Goal: Information Seeking & Learning: Find specific fact

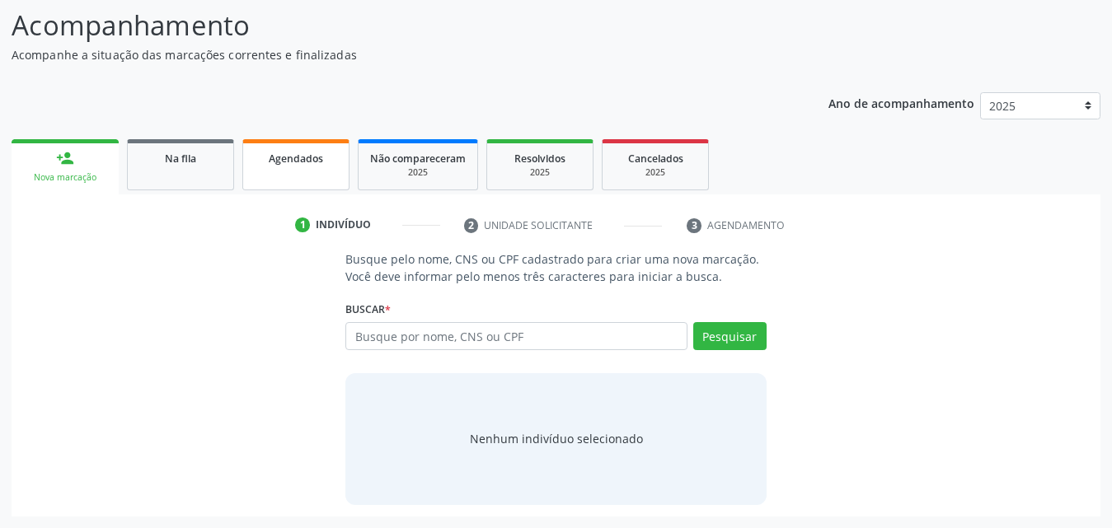
click at [316, 162] on span "Agendados" at bounding box center [296, 159] width 54 height 14
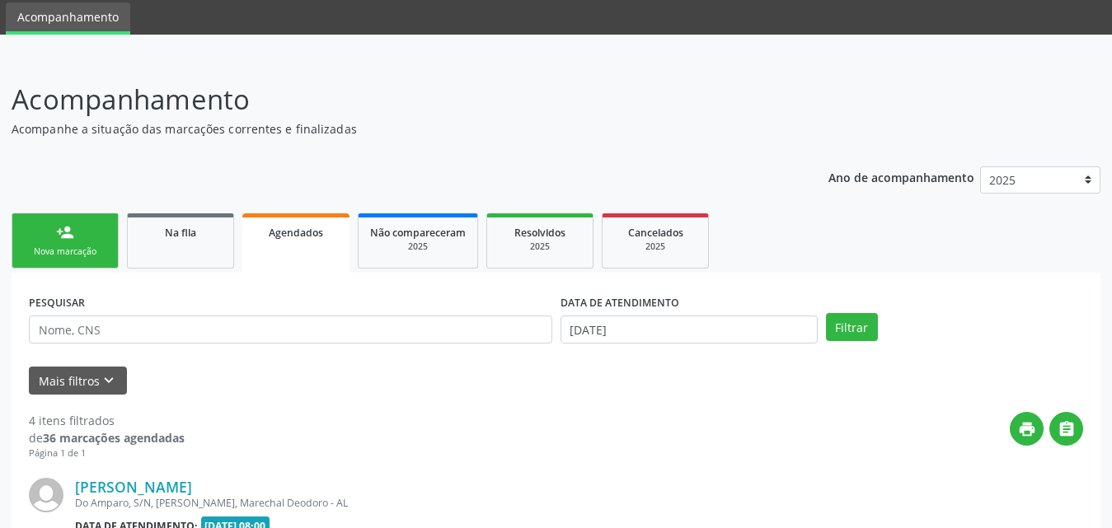
scroll to position [130, 0]
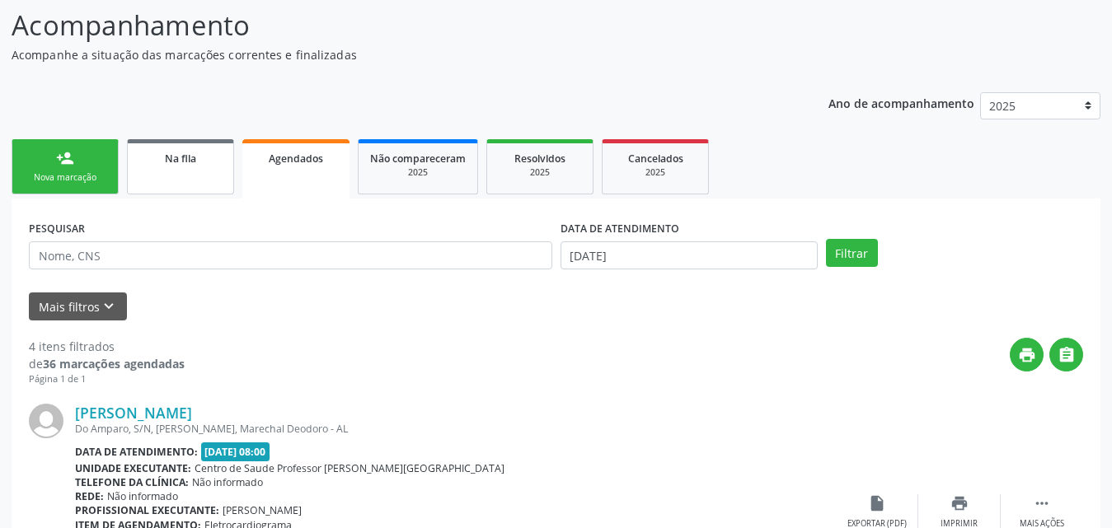
click at [176, 162] on span "Na fila" at bounding box center [180, 159] width 31 height 14
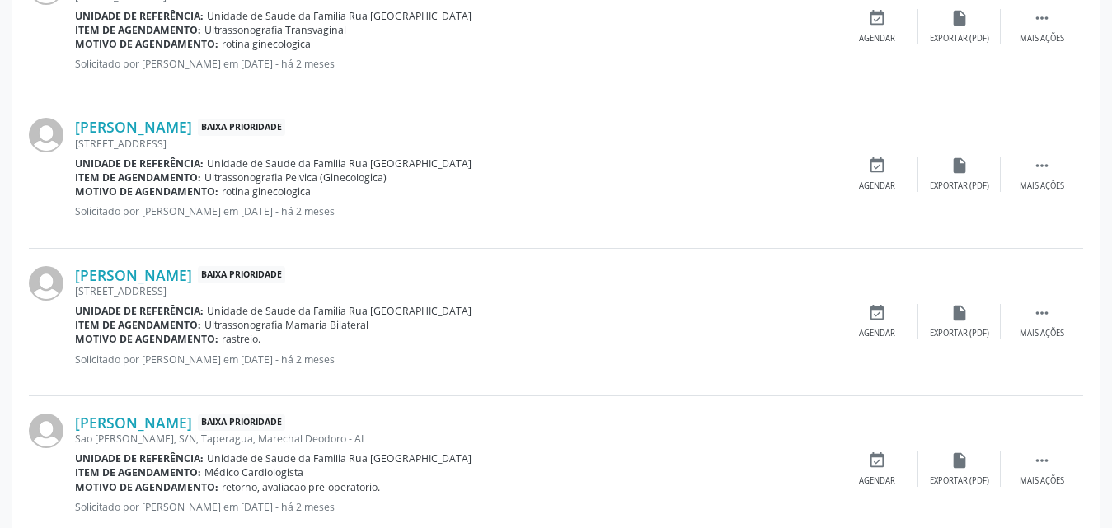
scroll to position [2335, 0]
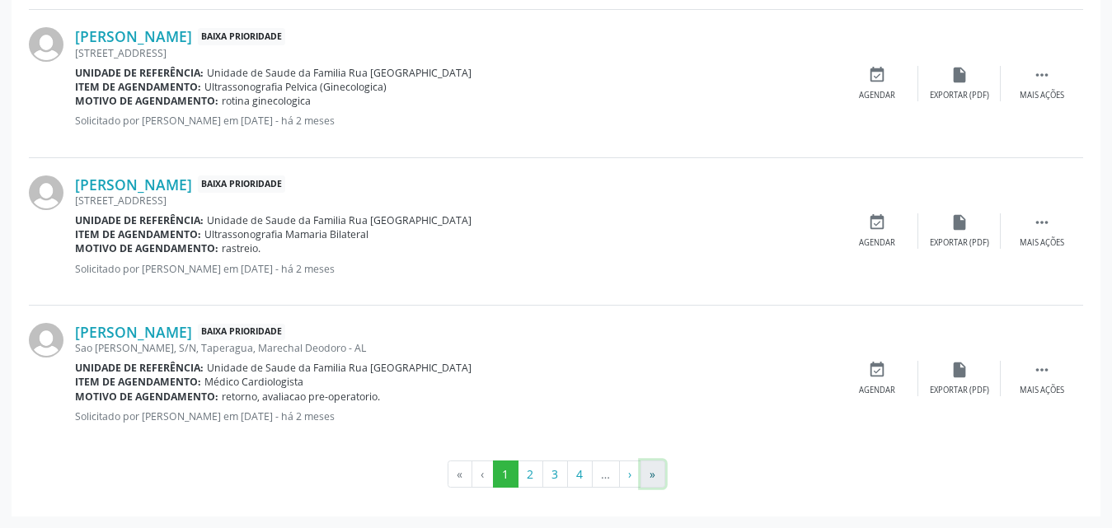
click at [657, 477] on button "»" at bounding box center [652, 475] width 25 height 28
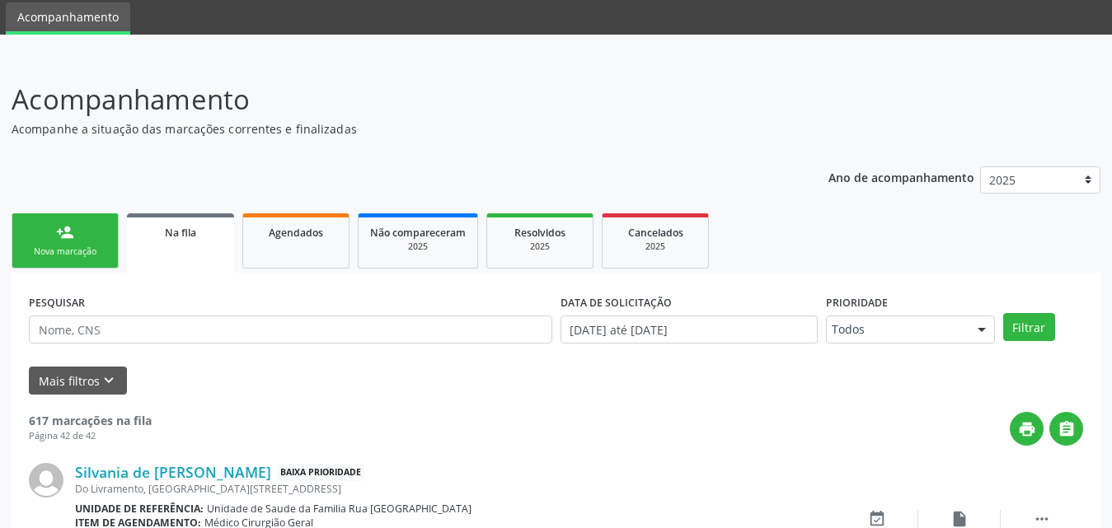
scroll to position [379, 0]
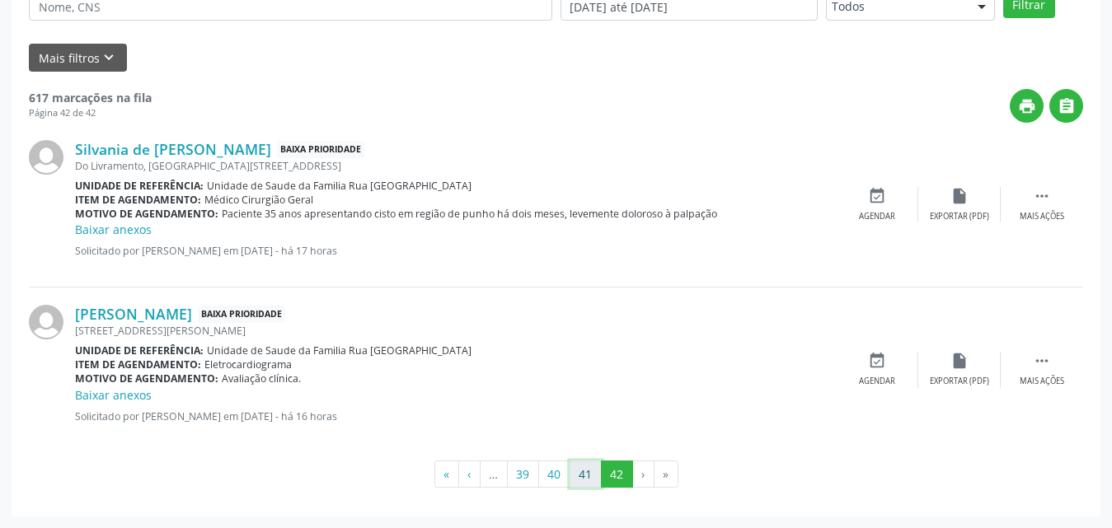
click at [579, 481] on button "41" at bounding box center [586, 475] width 32 height 28
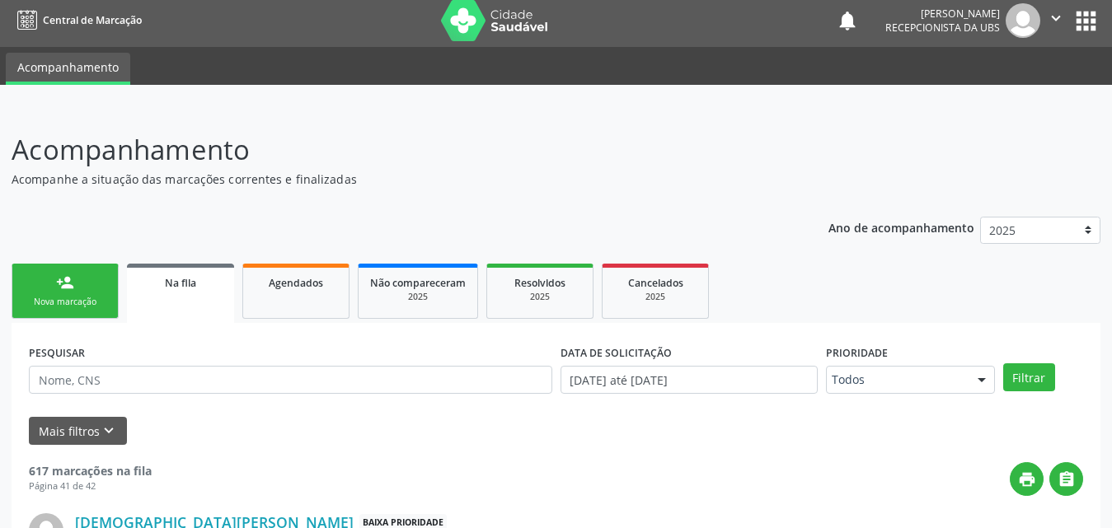
scroll to position [0, 0]
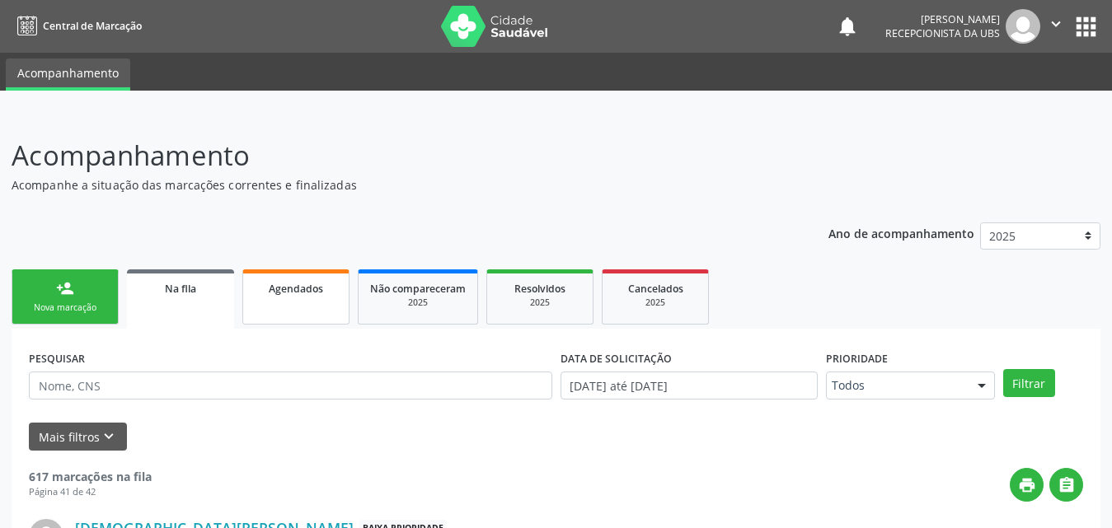
click at [302, 298] on link "Agendados" at bounding box center [295, 297] width 107 height 55
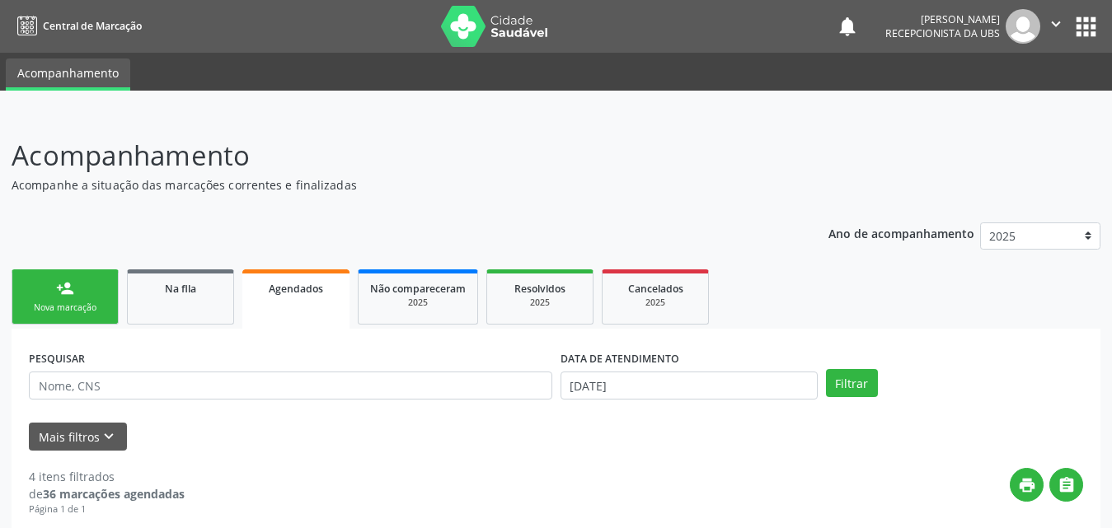
click at [280, 291] on span "Agendados" at bounding box center [296, 289] width 54 height 14
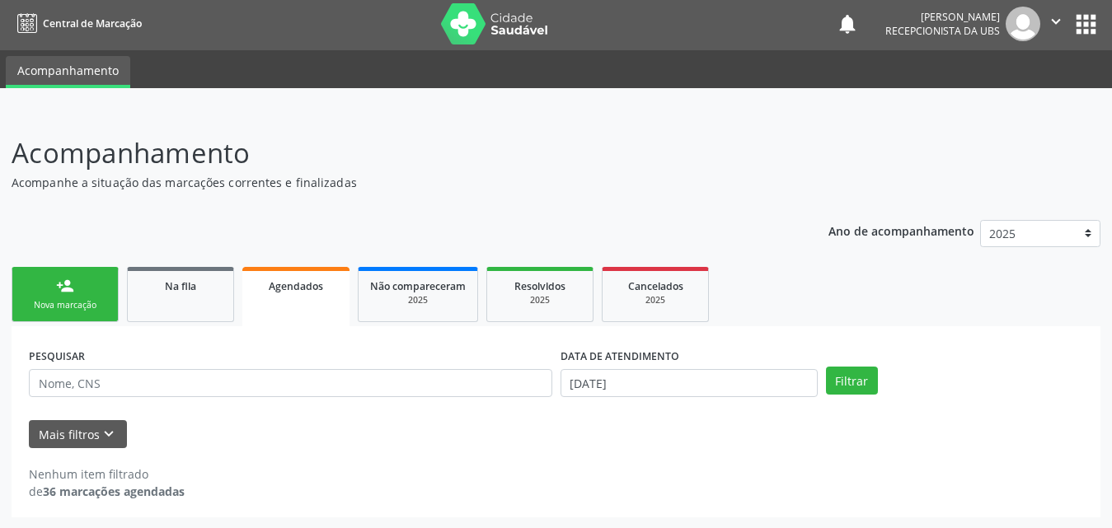
scroll to position [3, 0]
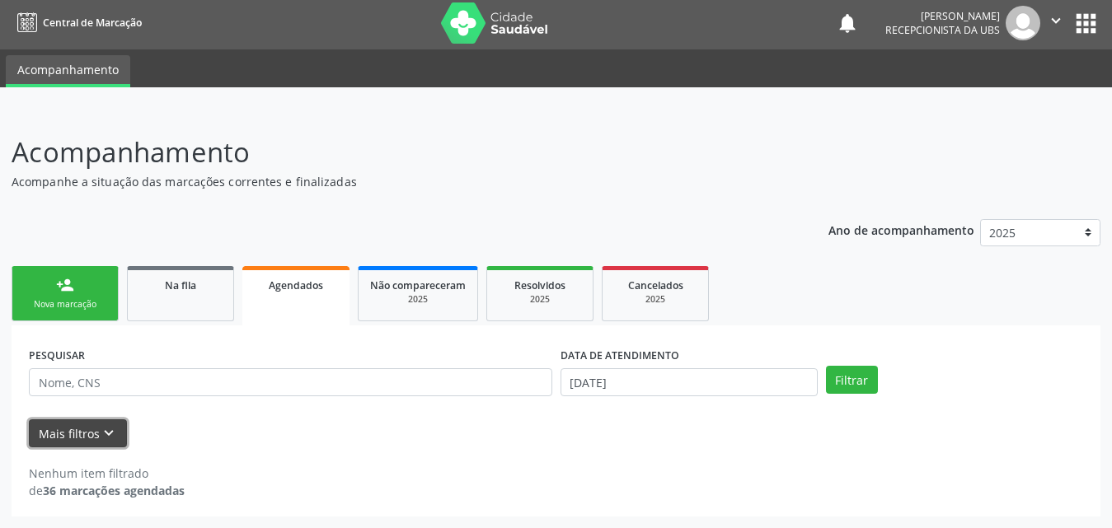
click at [63, 433] on button "Mais filtros keyboard_arrow_down" at bounding box center [78, 434] width 98 height 29
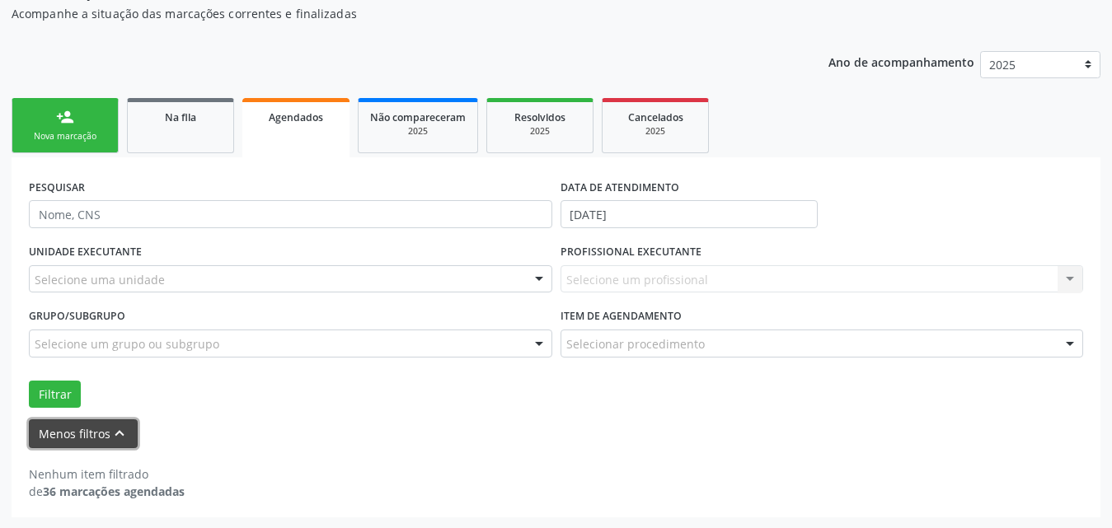
scroll to position [172, 0]
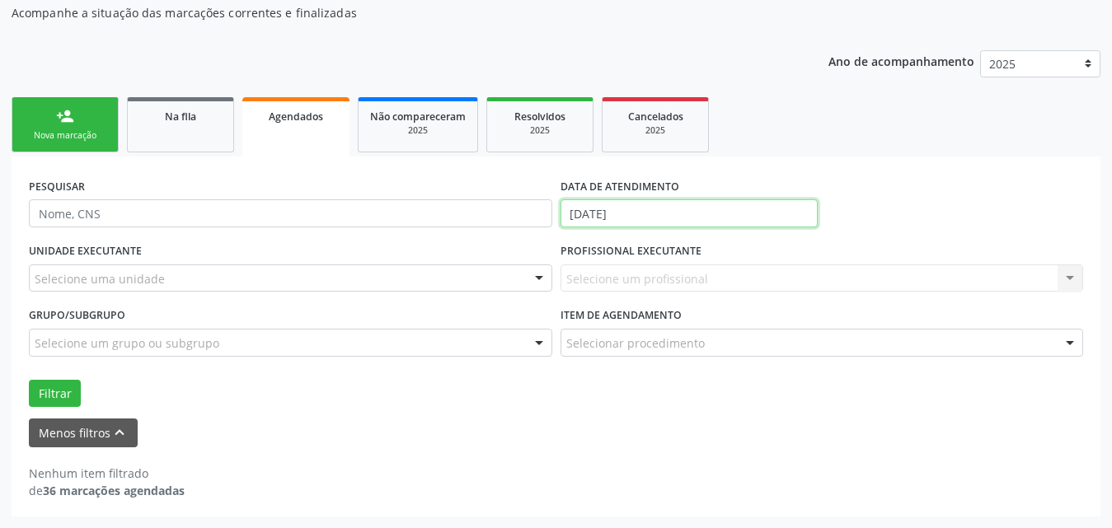
click at [724, 209] on input "[DATE]" at bounding box center [688, 213] width 257 height 28
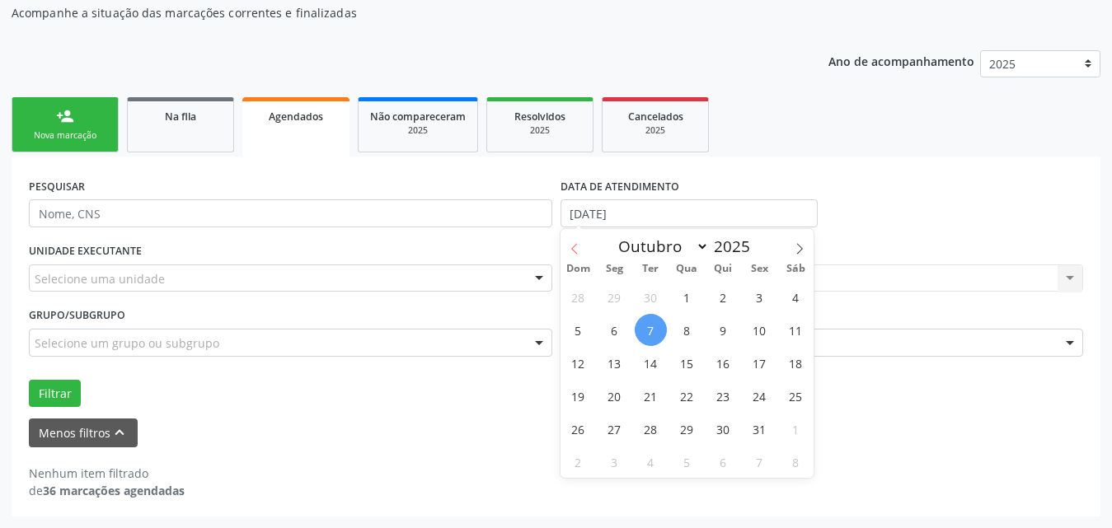
click at [565, 253] on span at bounding box center [574, 243] width 28 height 28
click at [569, 251] on icon at bounding box center [575, 249] width 12 height 12
select select "7"
click at [752, 299] on span "1" at bounding box center [759, 297] width 32 height 32
type input "[DATE]"
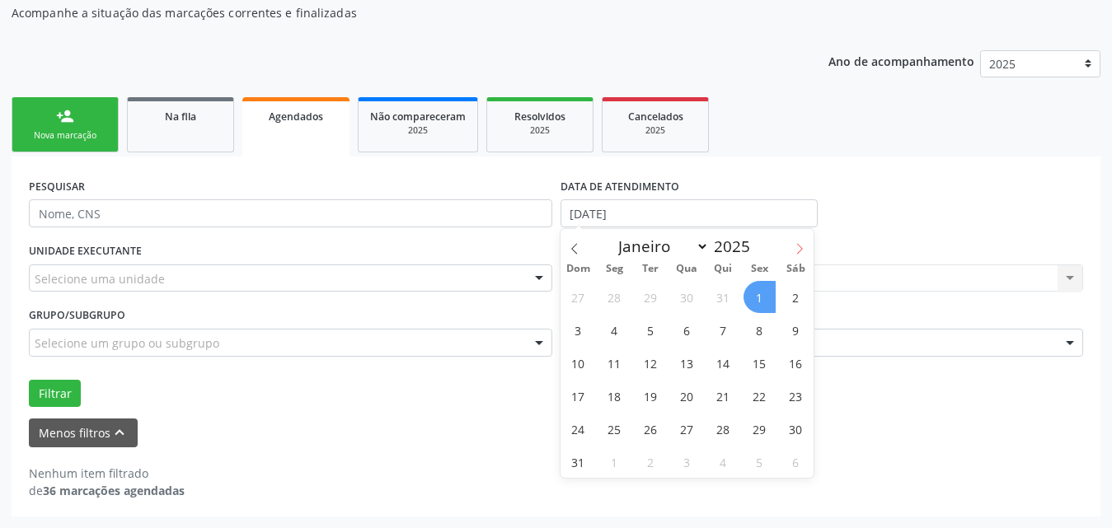
click at [795, 245] on icon at bounding box center [800, 249] width 12 height 12
select select "8"
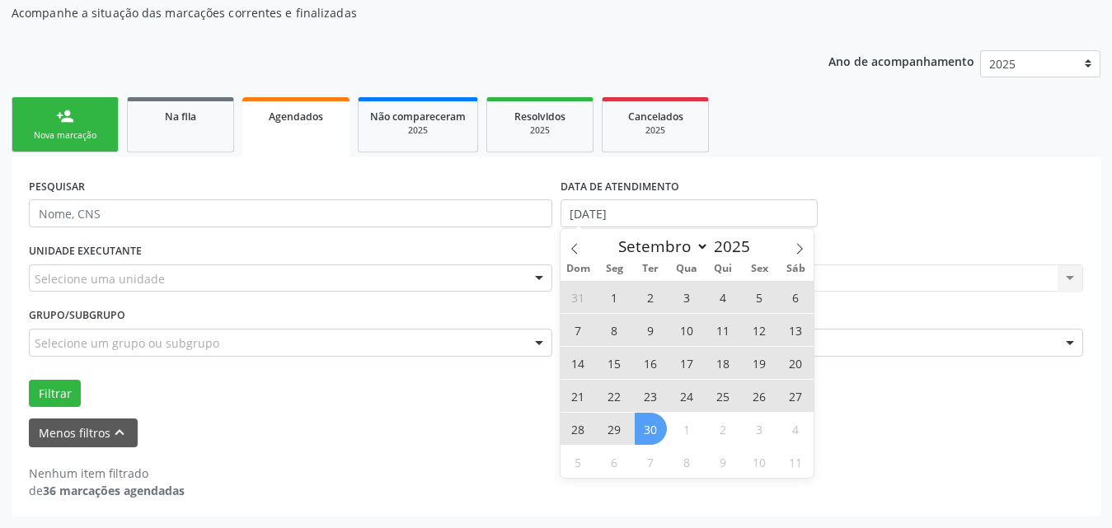
click at [645, 428] on span "30" at bounding box center [651, 429] width 32 height 32
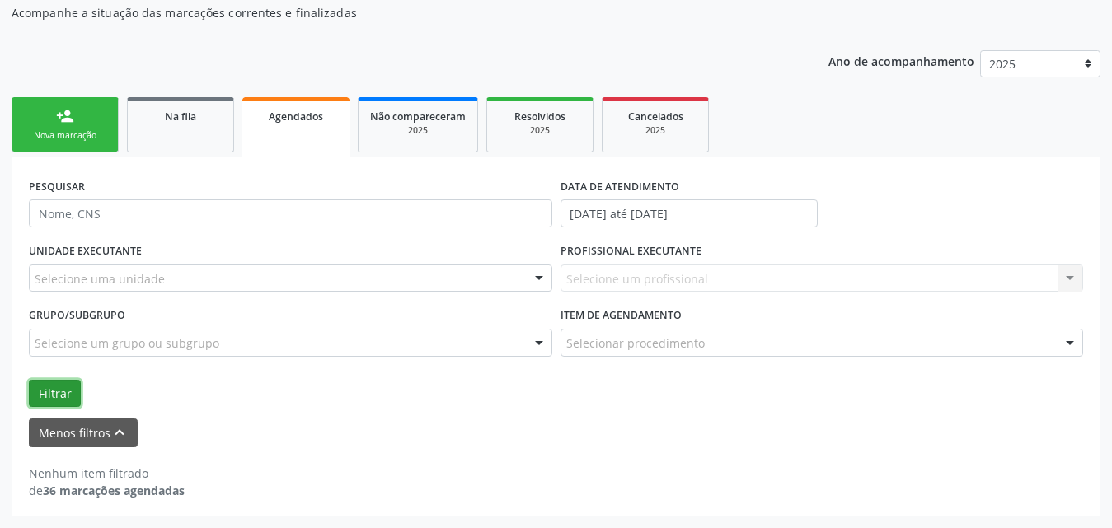
click at [44, 395] on button "Filtrar" at bounding box center [55, 394] width 52 height 28
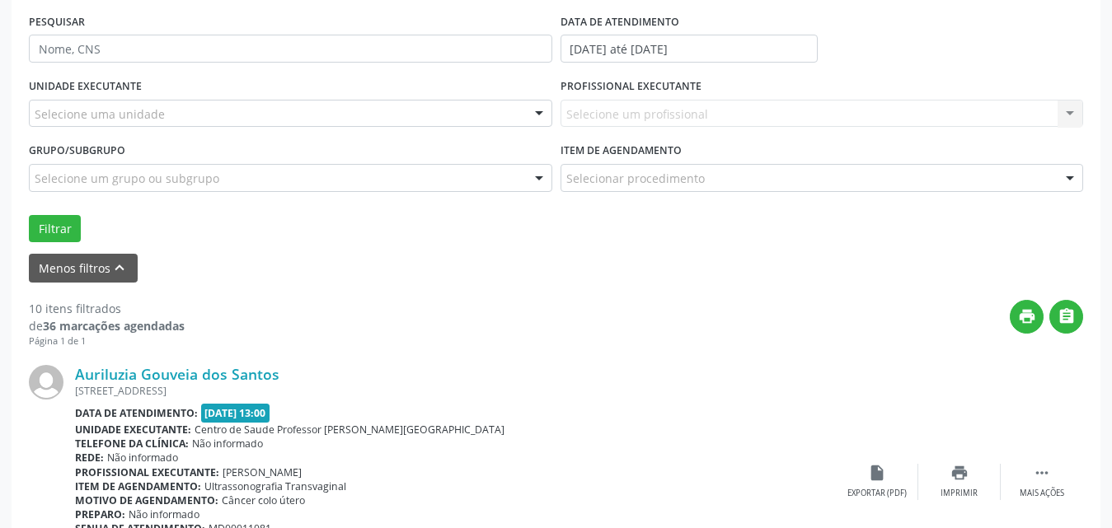
scroll to position [0, 0]
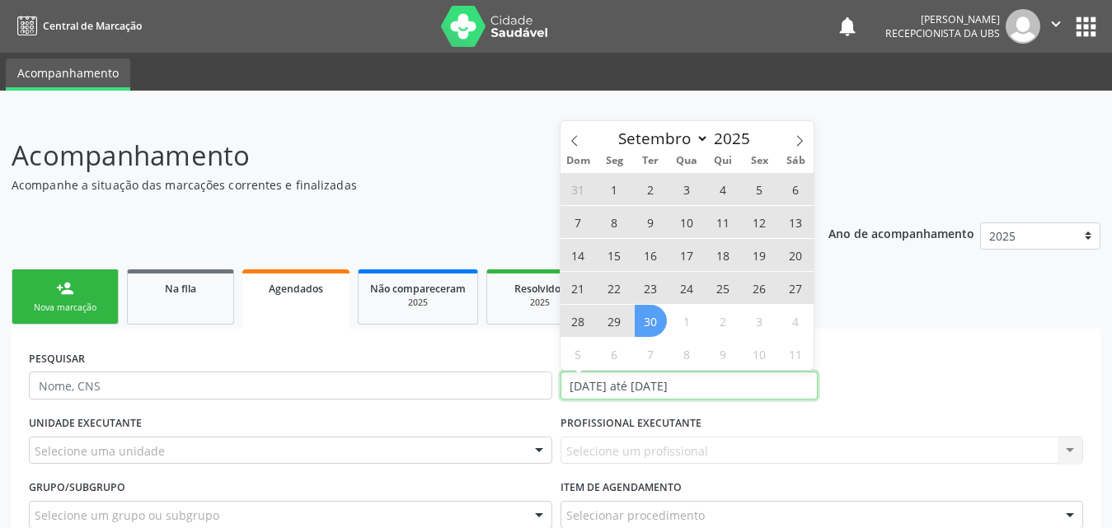
click at [762, 383] on input "[DATE] até [DATE]" at bounding box center [688, 386] width 257 height 28
click at [803, 138] on icon at bounding box center [800, 141] width 12 height 12
select select "9"
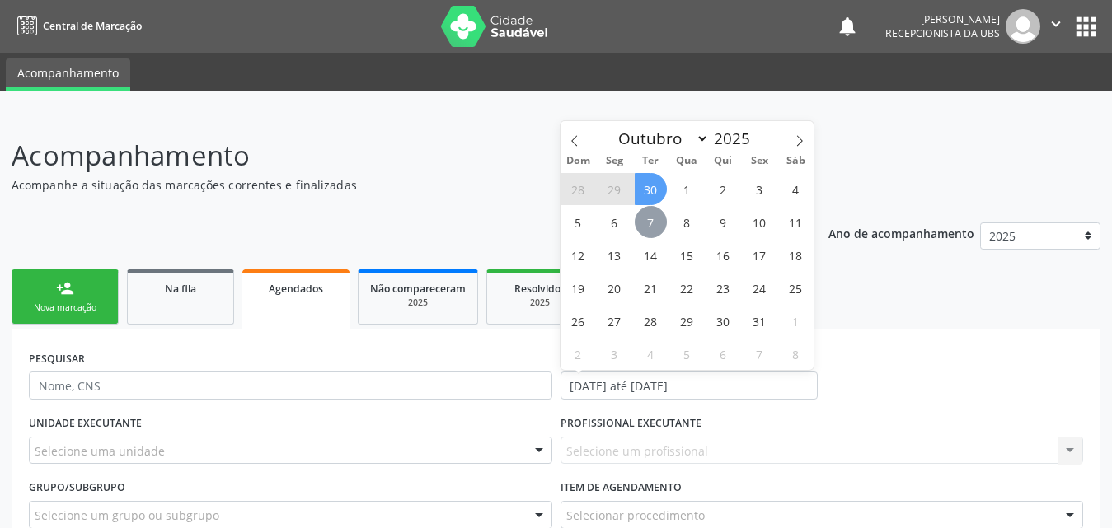
click at [651, 219] on span "7" at bounding box center [651, 222] width 32 height 32
type input "[DATE]"
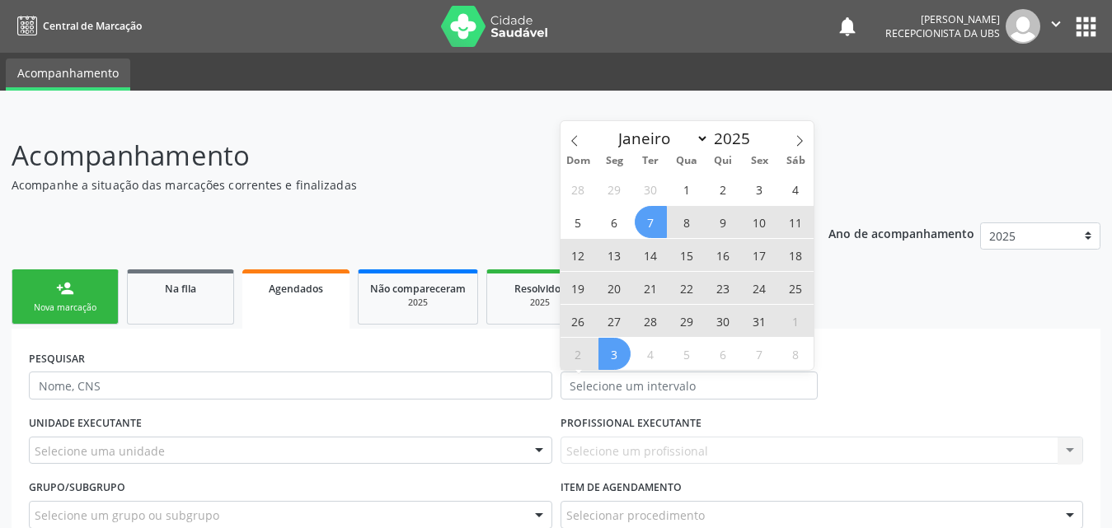
click at [921, 384] on div "PESQUISAR DATA DE ATENDIMENTO" at bounding box center [556, 378] width 1062 height 64
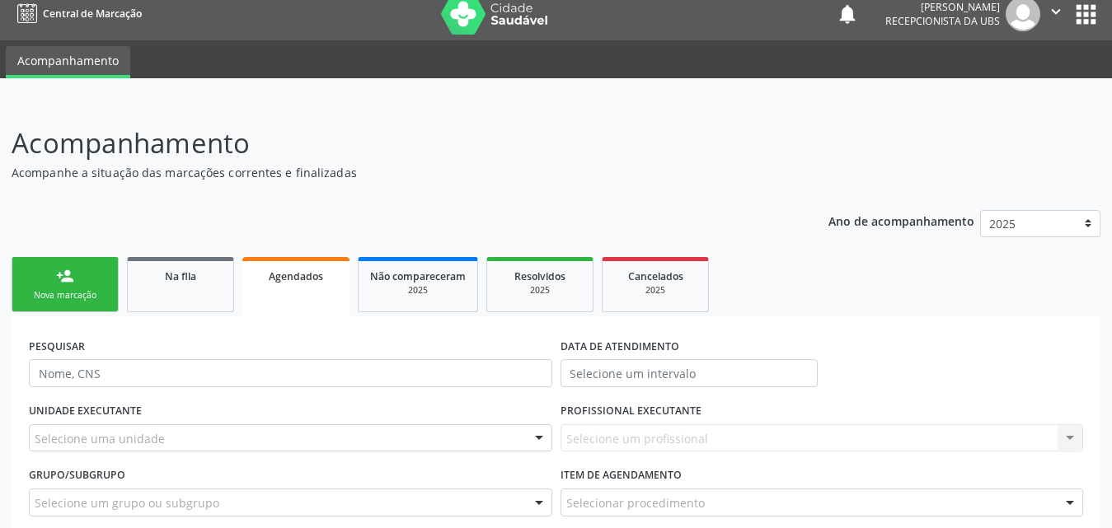
scroll to position [247, 0]
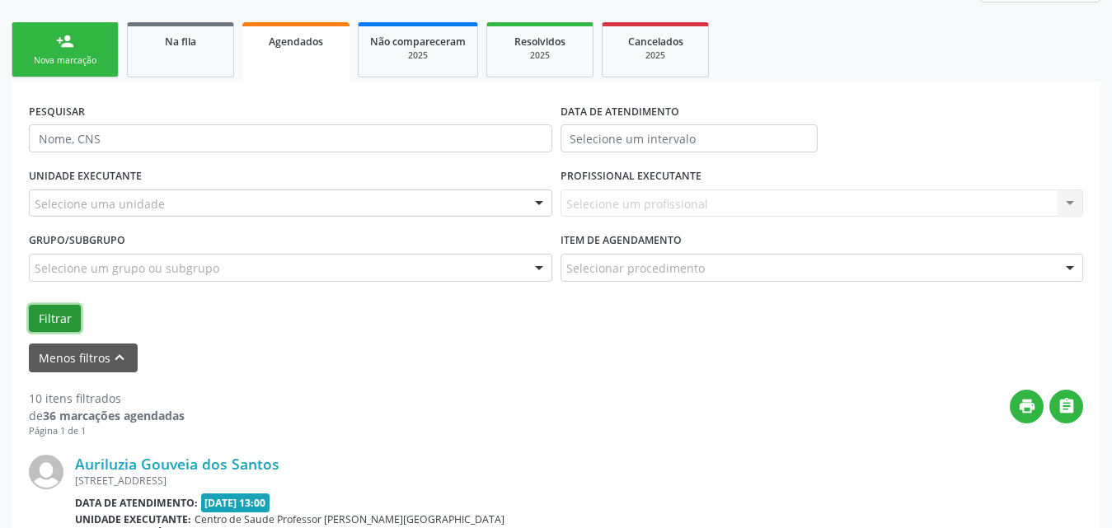
click at [63, 325] on button "Filtrar" at bounding box center [55, 319] width 52 height 28
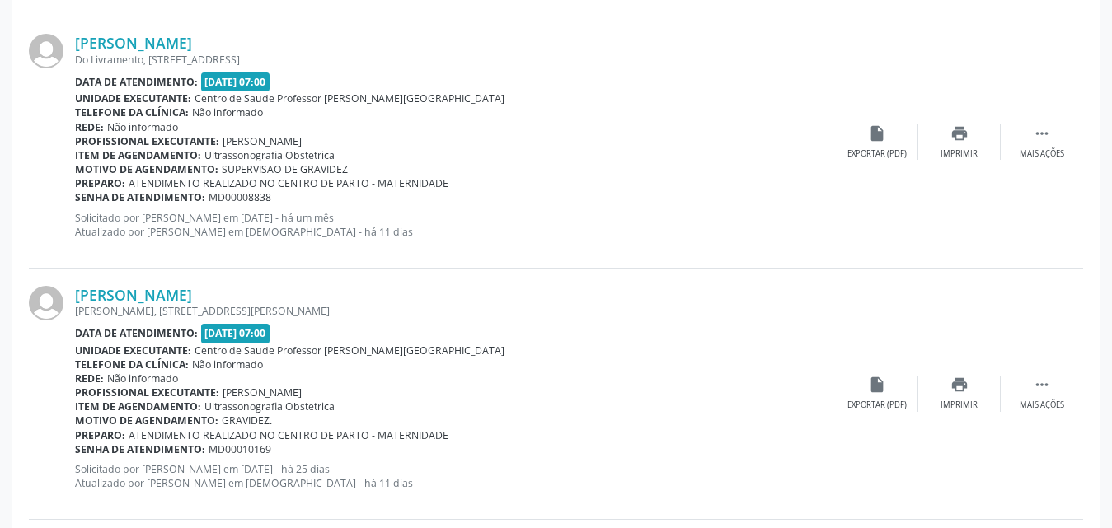
scroll to position [4028, 0]
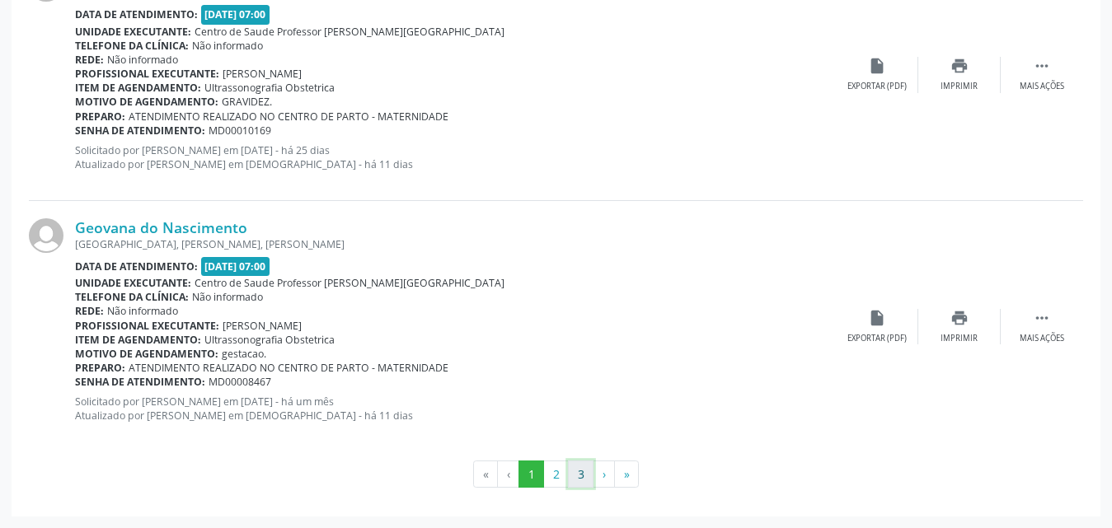
click at [576, 473] on button "3" at bounding box center [581, 475] width 26 height 28
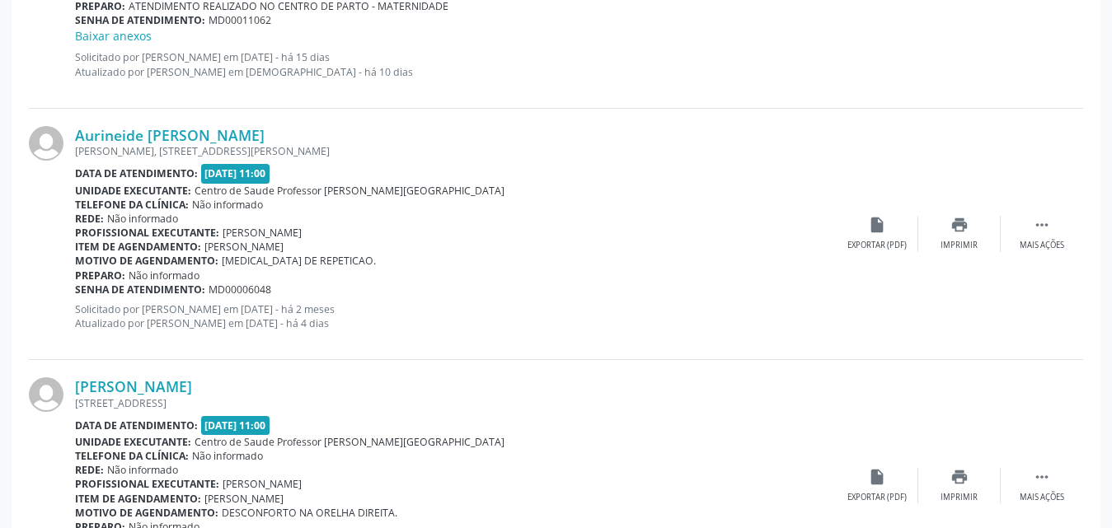
scroll to position [1333, 0]
click at [185, 135] on link "Aurineide [PERSON_NAME]" at bounding box center [170, 137] width 190 height 18
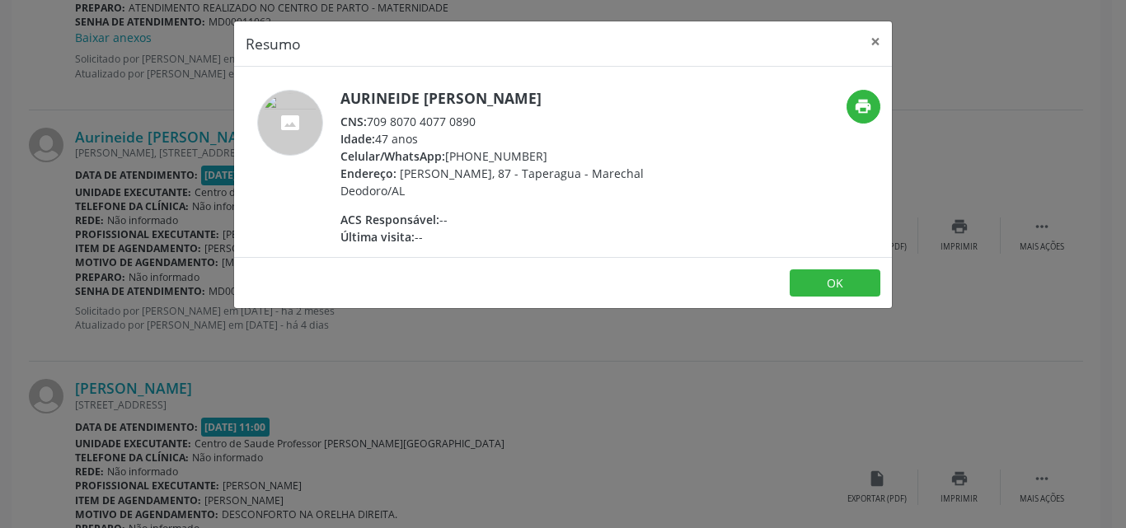
drag, startPoint x: 340, startPoint y: 99, endPoint x: 601, endPoint y: 91, distance: 260.5
click at [601, 91] on h5 "Aurineide [PERSON_NAME]" at bounding box center [500, 98] width 321 height 17
copy h5 "Aurineide [PERSON_NAME]"
drag, startPoint x: 369, startPoint y: 124, endPoint x: 484, endPoint y: 119, distance: 114.7
click at [484, 119] on div "CNS: 709 8070 4077 0890" at bounding box center [500, 121] width 321 height 17
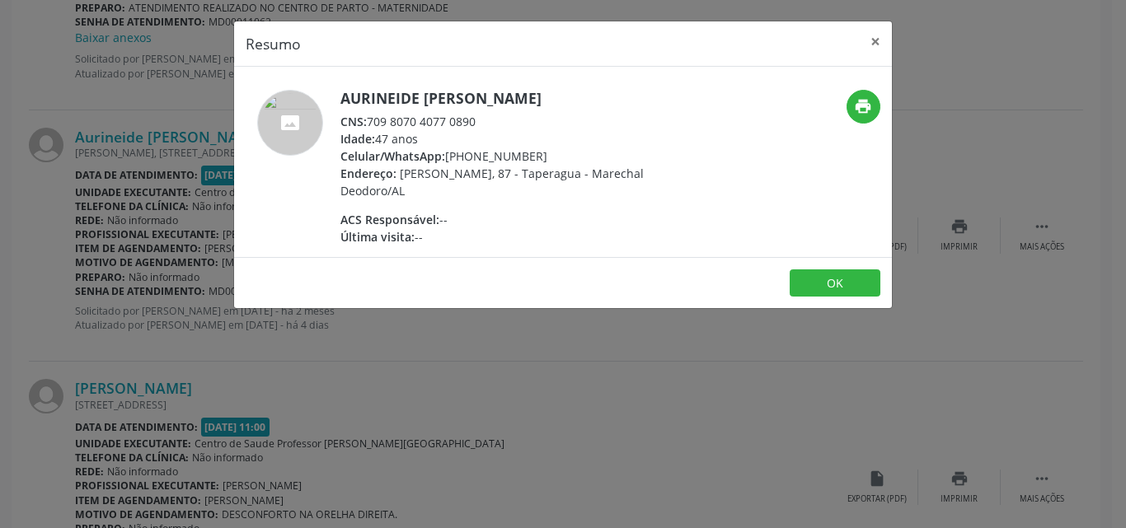
copy div "709 8070 4077 0890"
click at [876, 44] on button "×" at bounding box center [875, 41] width 33 height 40
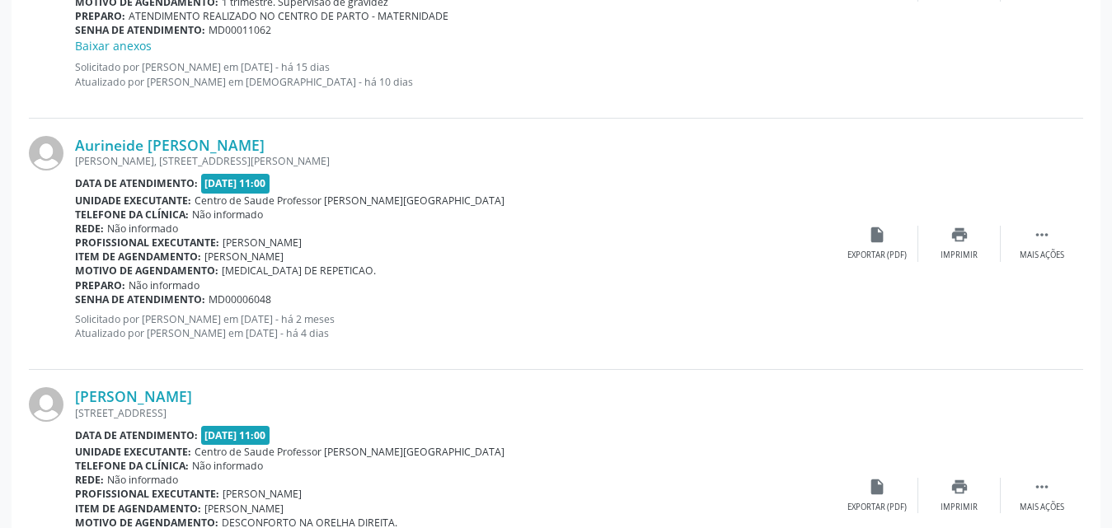
scroll to position [1168, 0]
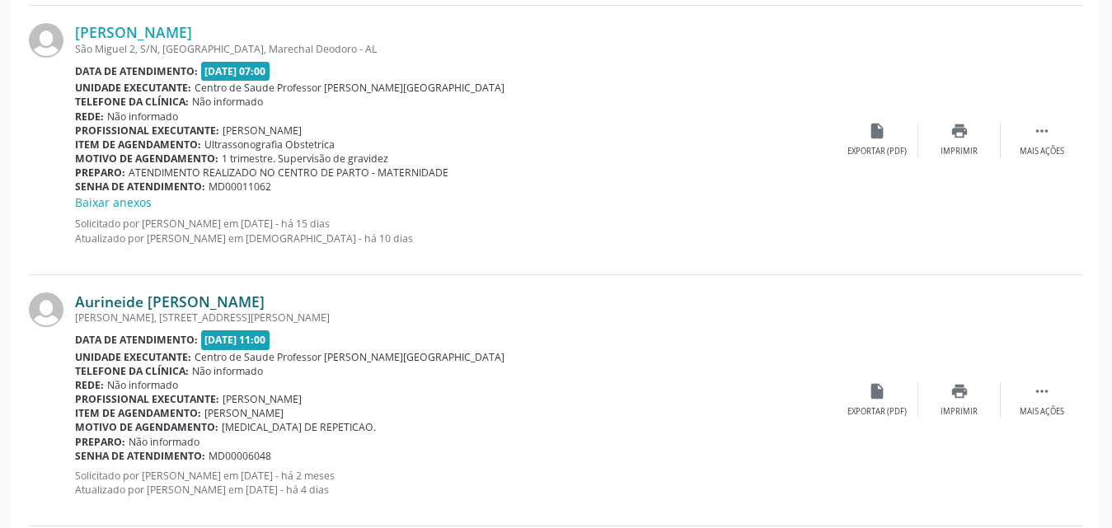
click at [157, 296] on link "Aurineide [PERSON_NAME]" at bounding box center [170, 302] width 190 height 18
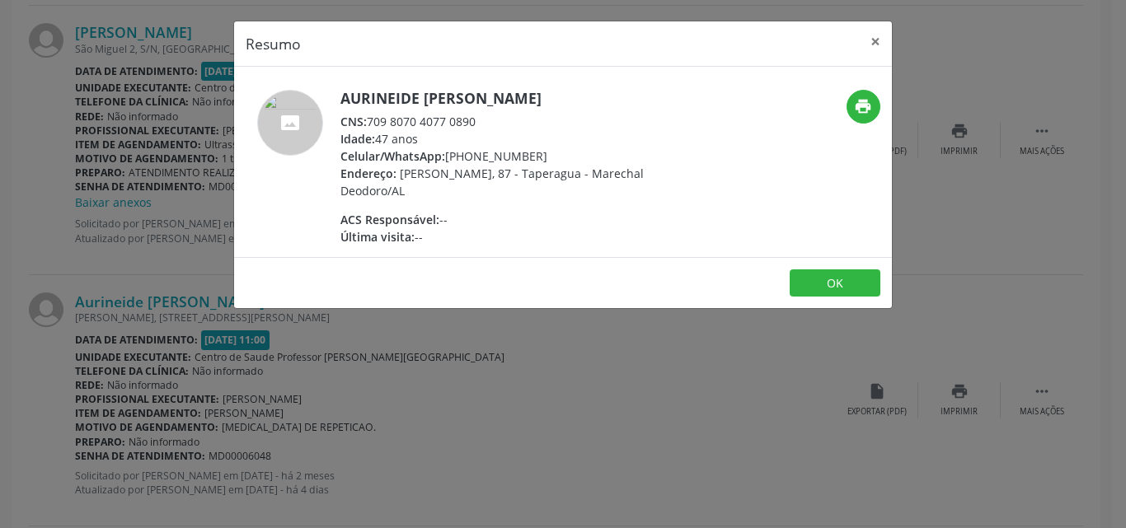
drag, startPoint x: 368, startPoint y: 123, endPoint x: 486, endPoint y: 121, distance: 117.9
click at [486, 121] on div "CNS: 709 8070 4077 0890" at bounding box center [500, 121] width 321 height 17
copy div "709 8070 4077 0890"
click at [875, 42] on button "×" at bounding box center [875, 41] width 33 height 40
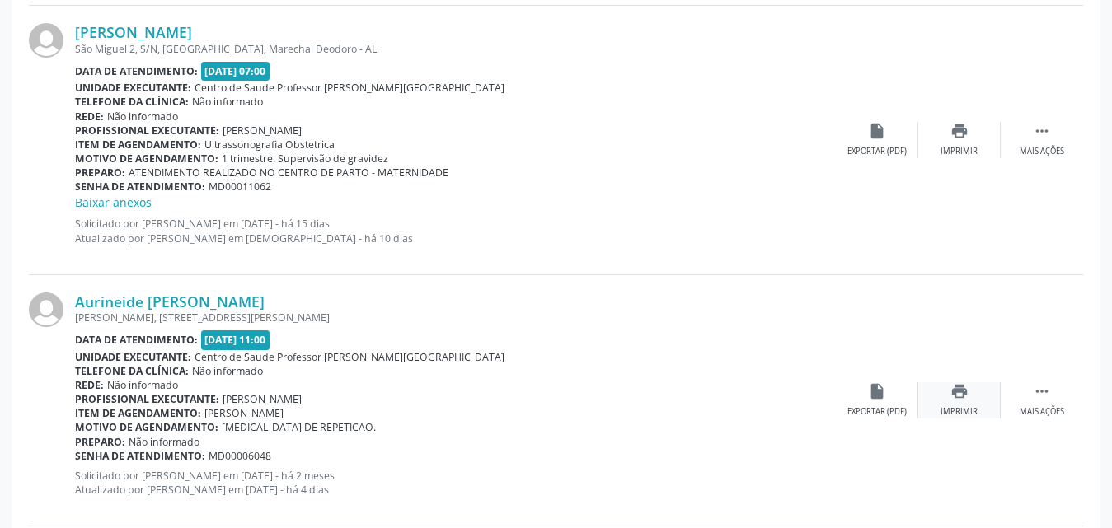
click at [959, 387] on icon "print" at bounding box center [959, 391] width 18 height 18
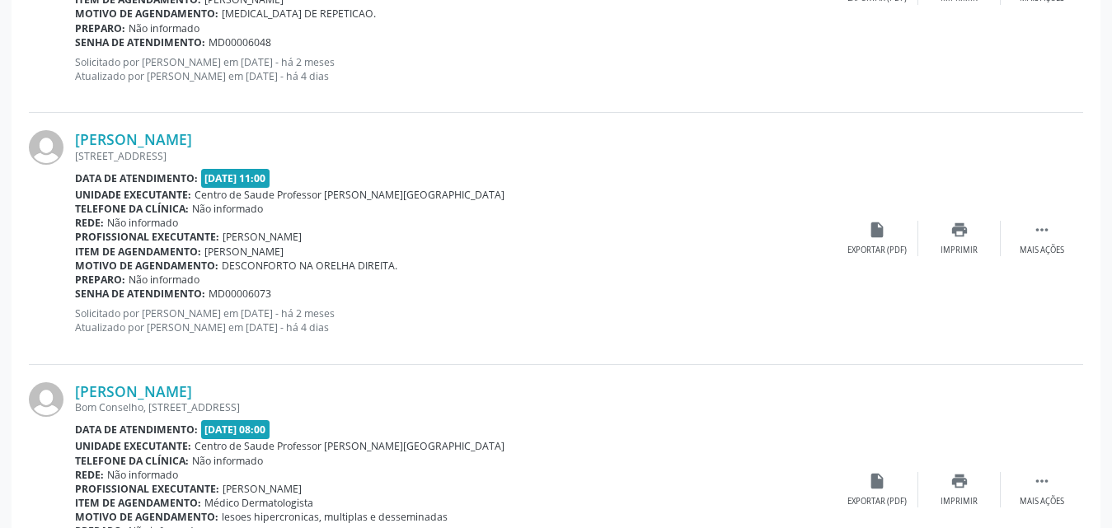
scroll to position [1580, 0]
click at [960, 230] on icon "print" at bounding box center [959, 232] width 18 height 18
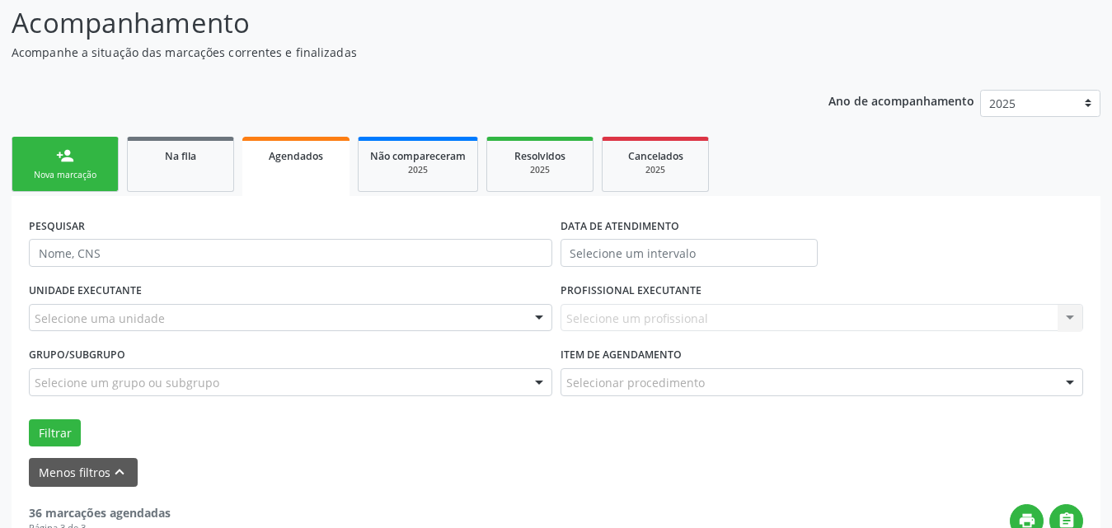
scroll to position [0, 0]
